Goal: Task Accomplishment & Management: Use online tool/utility

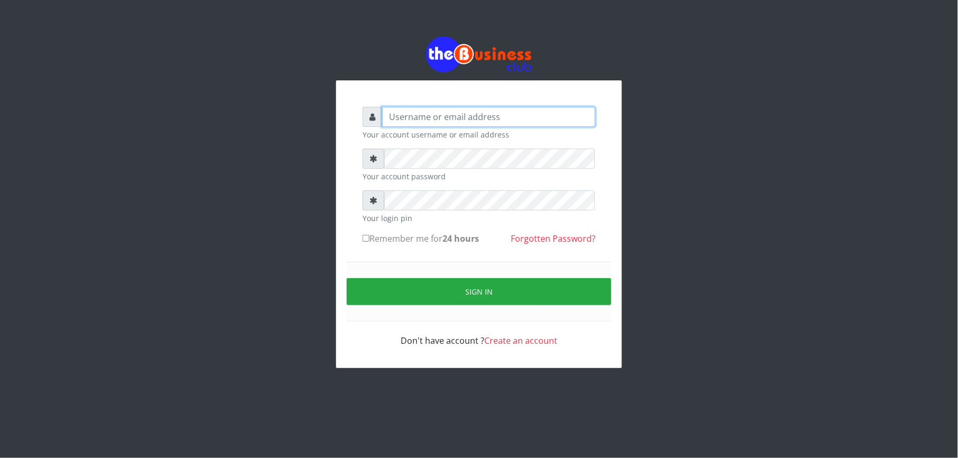
type input "Mlanga"
click at [237, 104] on div "Mlanga Your account username or email address Your account password Your login …" at bounding box center [478, 202] width 603 height 405
click at [279, 287] on div "Mlanga Your account username or email address Your account password Your login …" at bounding box center [478, 202] width 603 height 405
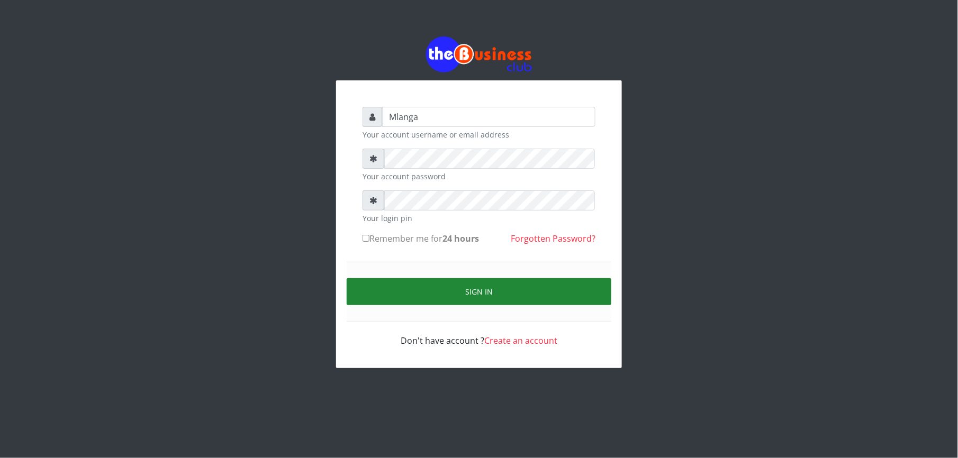
click at [498, 291] on button "Sign in" at bounding box center [479, 291] width 265 height 27
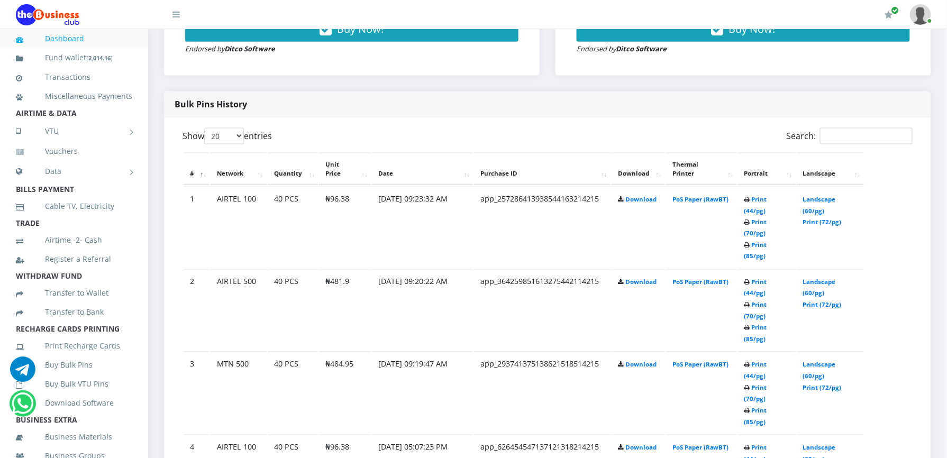
scroll to position [513, 0]
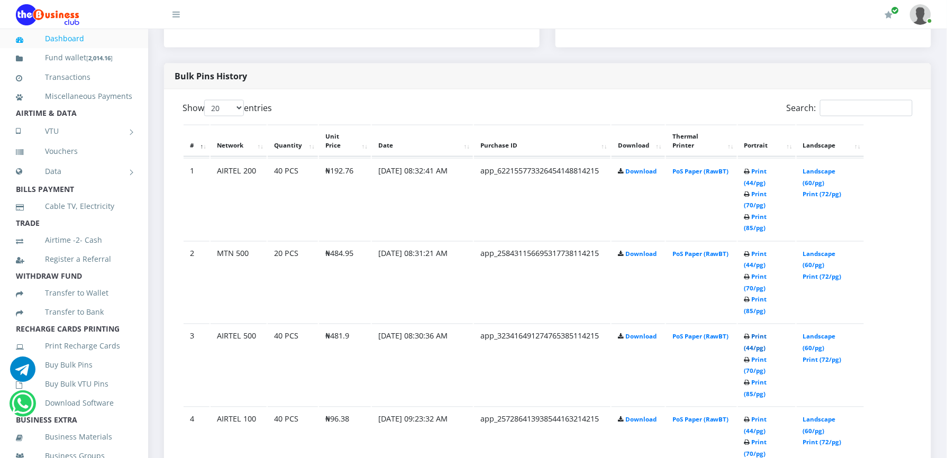
click at [758, 333] on link "Print (44/pg)" at bounding box center [756, 343] width 23 height 20
